Goal: Ask a question: Seek information or help from site administrators or community

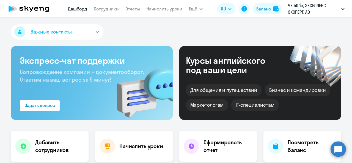
select select "30"
click at [337, 152] on circle at bounding box center [337, 148] width 15 height 15
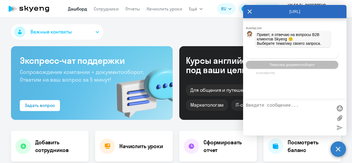
click at [316, 57] on span "Операционное сопровождение" at bounding box center [292, 54] width 52 height 4
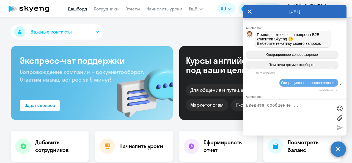
scroll to position [29, 0]
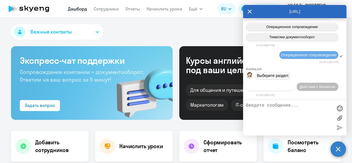
click at [281, 88] on span "Действия по сотрудникам" at bounding box center [270, 87] width 43 height 4
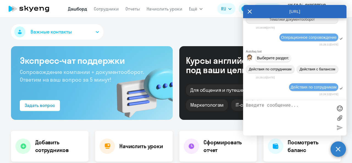
scroll to position [110, 0]
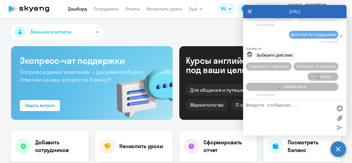
click at [285, 77] on span "Сотруднику нужна помощь" at bounding box center [275, 76] width 45 height 4
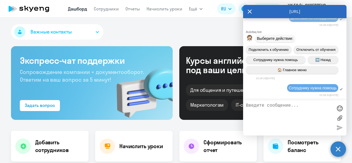
scroll to position [300, 0]
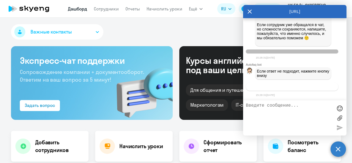
click at [281, 85] on span "Связаться с менеджером" at bounding box center [292, 87] width 42 height 4
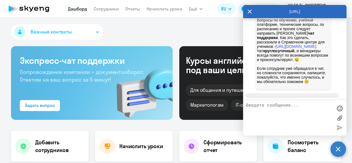
scroll to position [316, 0]
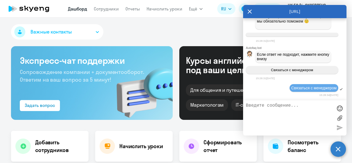
click at [260, 107] on textarea at bounding box center [289, 118] width 87 height 30
paste textarea "добрый день! У нас такая ситуация Сотрудница, ранее подключенная к ЧК, [PERSON_…"
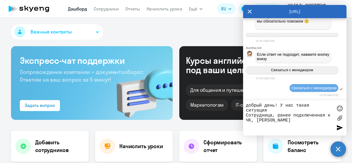
drag, startPoint x: 252, startPoint y: 105, endPoint x: 240, endPoint y: 106, distance: 12.4
click at [240, 106] on body "[PERSON_NAME] Отчеты Начислить уроки Ещё Документооборот Все продукты Дашборд С…" at bounding box center [176, 81] width 352 height 163
click at [283, 112] on textarea "Добрый день! У нас такая ситуация Сотрудница, ранее подключенная к ЧК, [PERSON_…" at bounding box center [289, 118] width 87 height 30
click at [301, 121] on textarea "Добрый день! У нас такая ситуация Сотрудница, ранее подключенная к ЧК, [PERSON_…" at bounding box center [289, 118] width 87 height 30
drag, startPoint x: 251, startPoint y: 120, endPoint x: 246, endPoint y: 120, distance: 5.0
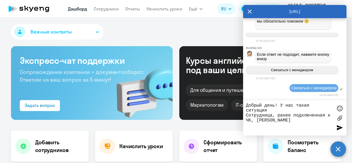
click at [246, 120] on textarea "Добрый день! У нас такая ситуация Сотрудница, ранее подключенная к ЧК, [PERSON_…" at bounding box center [289, 118] width 87 height 30
drag, startPoint x: 284, startPoint y: 121, endPoint x: 287, endPoint y: 120, distance: 3.3
click at [284, 121] on textarea "Добрый день! У нас такая ситуация Сотрудница, ранее подключенная к ЧК, [PERSON_…" at bounding box center [289, 118] width 87 height 30
click at [303, 121] on textarea "Добрый день! У нас такая ситуация Сотрудница, ранее подключенная к ЧК, [PERSON_…" at bounding box center [289, 118] width 87 height 30
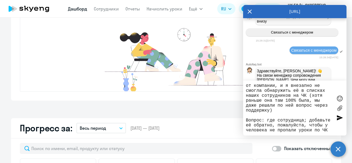
scroll to position [367, 0]
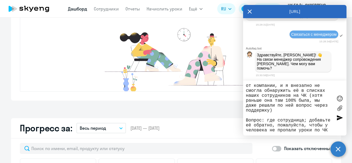
type textarea "Добрый день! У нас такая ситуация Сотрудница, ранее подключенная к ЧК, [PERSON_…"
click at [272, 149] on span at bounding box center [276, 148] width 9 height 5
click at [272, 149] on input "checkbox" at bounding box center [271, 148] width 0 height 0
checkbox input "true"
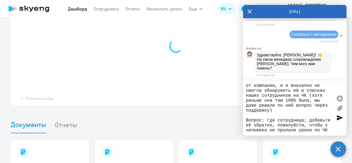
select select "30"
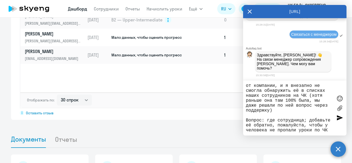
scroll to position [381, 0]
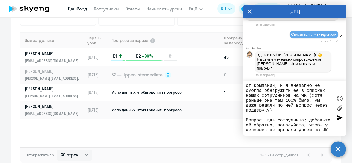
click at [295, 121] on textarea "Добрый день! У нас такая ситуация Сотрудница, ранее подключенная к ЧК, [PERSON_…" at bounding box center [289, 107] width 87 height 49
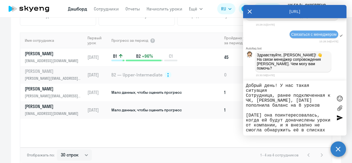
click at [279, 117] on textarea "Добрый день! У нас такая ситуация Сотрудница, ранее подключенная к ЧК, [PERSON_…" at bounding box center [289, 107] width 87 height 49
click at [301, 101] on textarea "Добрый день! У нас такая ситуация Сотрудница, ранее подключенная к ЧК, [PERSON_…" at bounding box center [289, 107] width 87 height 49
paste textarea "[EMAIL_ADDRESS][DOMAIN_NAME]"
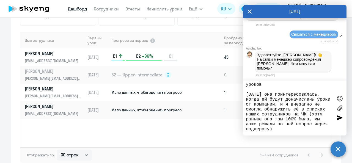
scroll to position [54, 0]
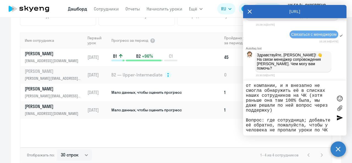
click at [293, 114] on textarea "Добрый день! У нас такая ситуация Сотрудница, ранее подключенная к ЧК, [PERSON_…" at bounding box center [289, 107] width 87 height 49
type textarea "Добрый день! У нас такая ситуация Сотрудница, ранее подключенная к ЧК, [PERSON_…"
click at [338, 118] on div at bounding box center [339, 117] width 8 height 8
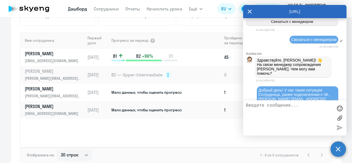
scroll to position [430, 0]
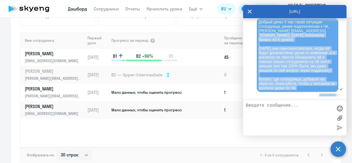
drag, startPoint x: 303, startPoint y: 74, endPoint x: 313, endPoint y: 84, distance: 14.0
click at [315, 91] on div "Добрый день! У нас такая ситуация Сотрудница, ранее подключенная к ЧК, [PERSON_…" at bounding box center [297, 55] width 81 height 74
click at [310, 78] on span "Добрый день! У нас такая ситуация Сотрудница, ранее подключенная к ЧК, [PERSON_…" at bounding box center [296, 55] width 77 height 70
drag, startPoint x: 310, startPoint y: 82, endPoint x: 282, endPoint y: 32, distance: 57.1
click at [282, 32] on span "Добрый день! У нас такая ситуация Сотрудница, ранее подключенная к ЧК, [PERSON_…" at bounding box center [296, 55] width 77 height 70
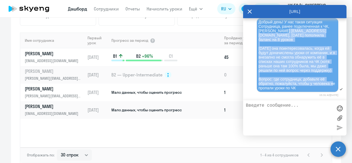
click at [282, 32] on span "Добрый день! У нас такая ситуация Сотрудница, ранее подключенная к ЧК, [PERSON_…" at bounding box center [296, 55] width 77 height 70
drag, startPoint x: 282, startPoint y: 32, endPoint x: 306, endPoint y: 88, distance: 60.1
click at [306, 88] on div "Добрый день! У нас такая ситуация Сотрудница, ранее подключенная к ЧК, [PERSON_…" at bounding box center [297, 55] width 78 height 70
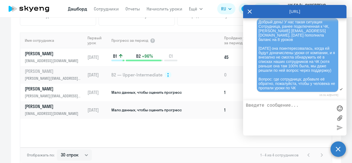
drag, startPoint x: 280, startPoint y: 54, endPoint x: 306, endPoint y: 87, distance: 41.8
click at [306, 87] on div "Добрый день! У нас такая ситуация Сотрудница, ранее подключенная к ЧК, [PERSON_…" at bounding box center [297, 55] width 78 height 70
drag, startPoint x: 306, startPoint y: 87, endPoint x: 282, endPoint y: 52, distance: 41.6
click at [282, 52] on div "Добрый день! У нас такая ситуация Сотрудница, ранее подключенная к ЧК, [PERSON_…" at bounding box center [297, 55] width 78 height 70
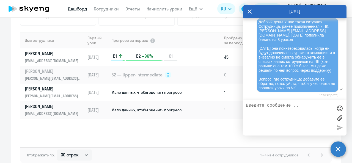
click at [282, 52] on span "Добрый день! У нас такая ситуация Сотрудница, ранее подключенная к ЧК, [PERSON_…" at bounding box center [296, 55] width 77 height 70
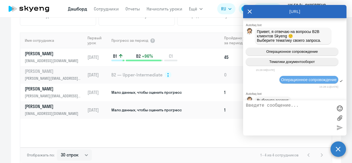
scroll to position [0, 0]
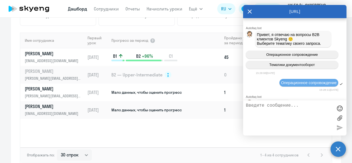
click at [250, 10] on icon at bounding box center [249, 11] width 4 height 13
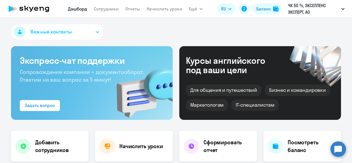
click at [338, 151] on circle at bounding box center [337, 148] width 15 height 15
